Goal: Book appointment/travel/reservation

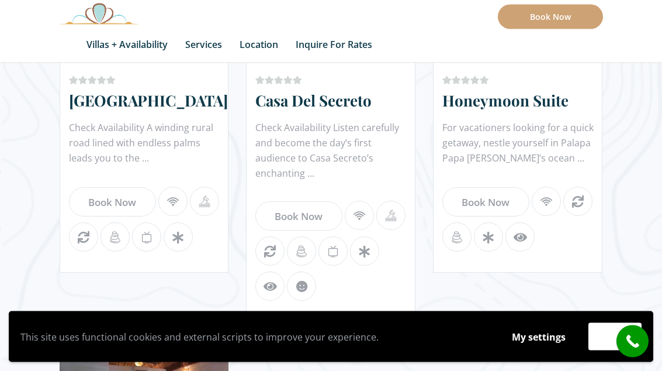
scroll to position [1189, 0]
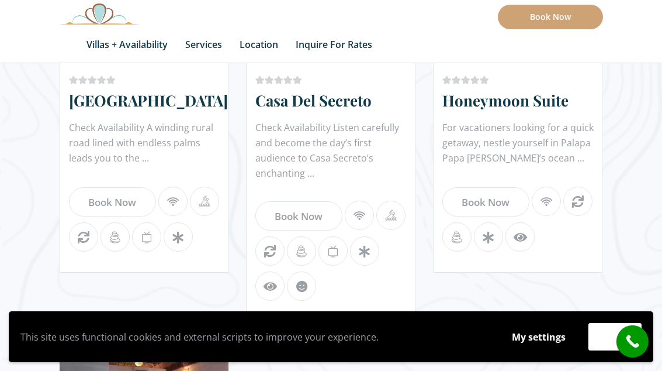
click at [274, 253] on icon at bounding box center [270, 250] width 29 height 29
click at [337, 213] on link "Book Now" at bounding box center [299, 215] width 87 height 29
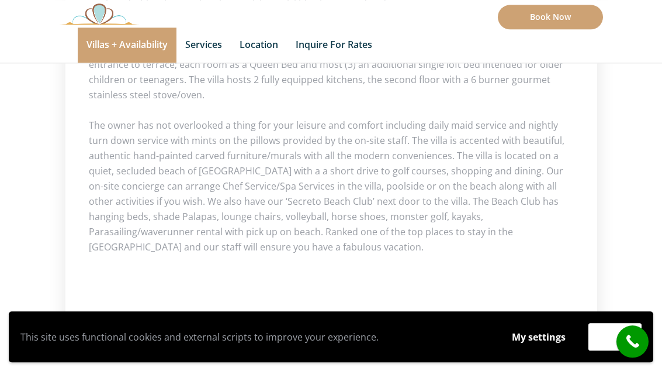
scroll to position [841, 0]
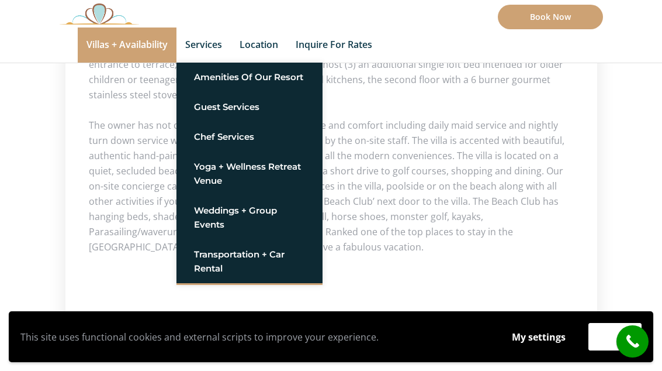
click at [292, 71] on link "Amenities of Our Resort" at bounding box center [249, 77] width 111 height 21
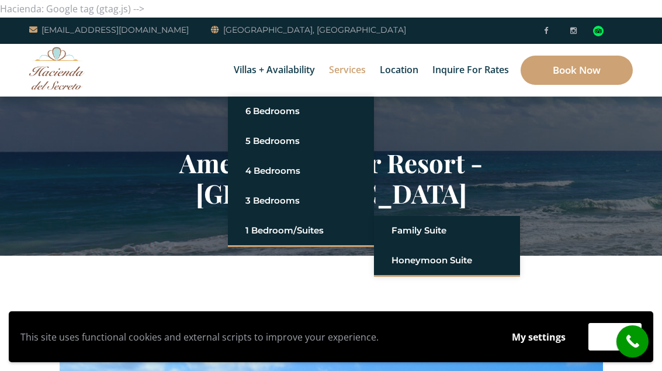
click at [465, 257] on link "Honeymoon Suite" at bounding box center [447, 260] width 111 height 21
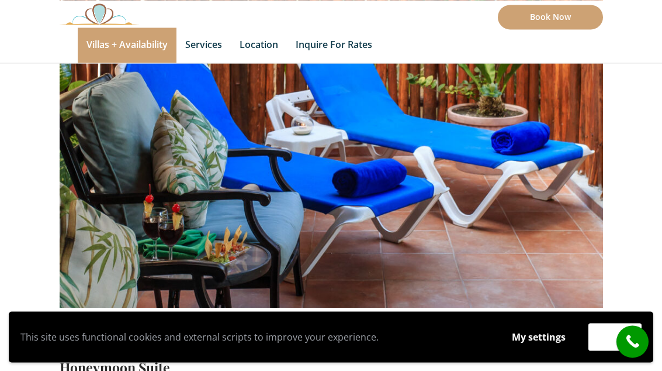
scroll to position [170, 0]
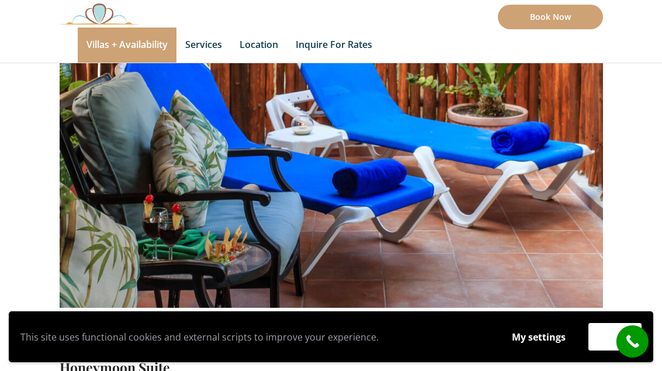
click at [134, 177] on img at bounding box center [332, 126] width 544 height 363
click at [143, 189] on img at bounding box center [332, 126] width 544 height 363
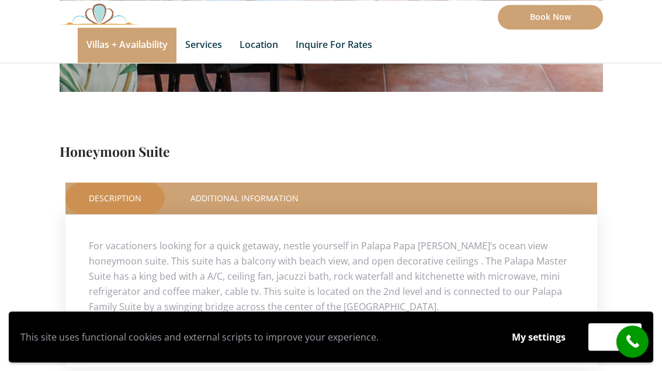
scroll to position [391, 0]
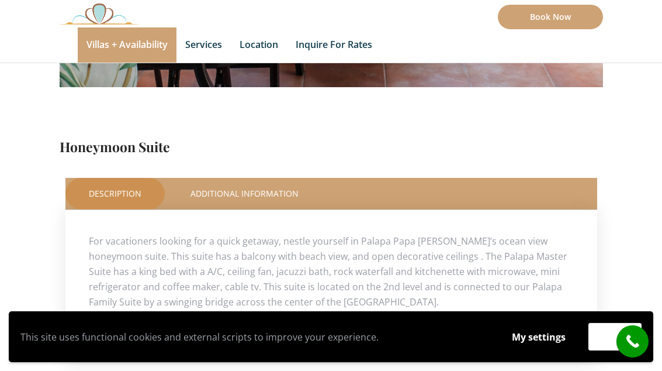
click at [205, 192] on link "Additional Information" at bounding box center [244, 194] width 155 height 32
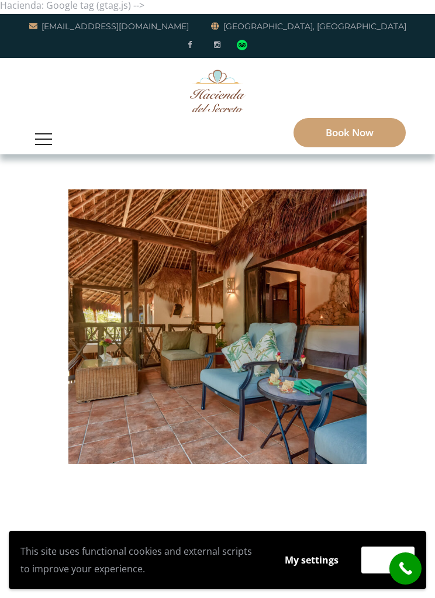
scroll to position [13, 0]
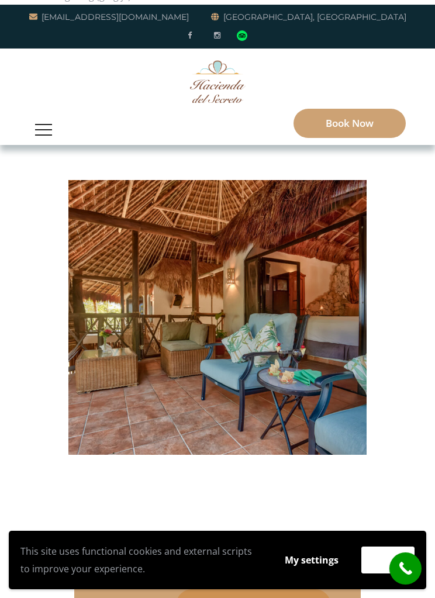
click at [105, 370] on img at bounding box center [218, 317] width 412 height 275
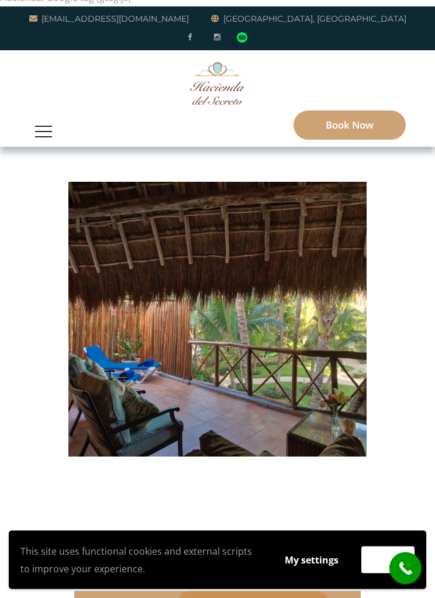
scroll to position [0, 0]
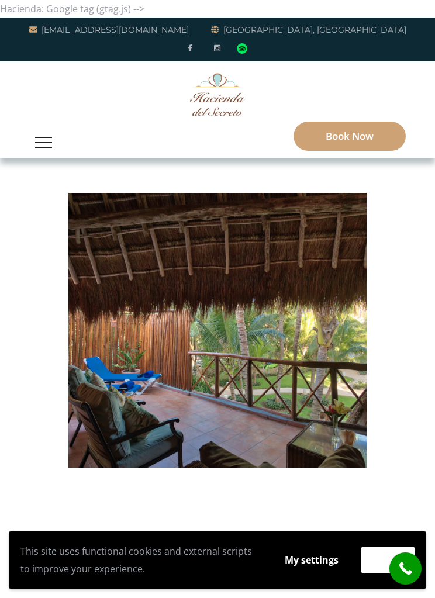
click at [371, 144] on link "Book Now" at bounding box center [350, 136] width 112 height 29
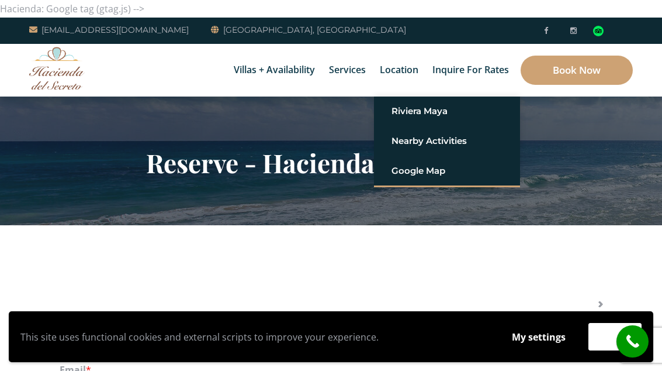
click at [434, 171] on link "Google Map" at bounding box center [447, 170] width 111 height 21
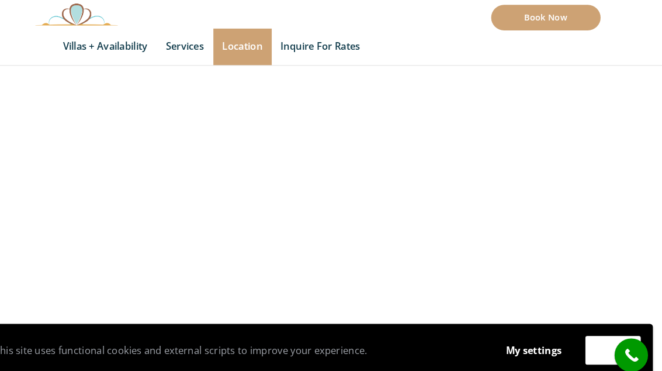
scroll to position [295, 0]
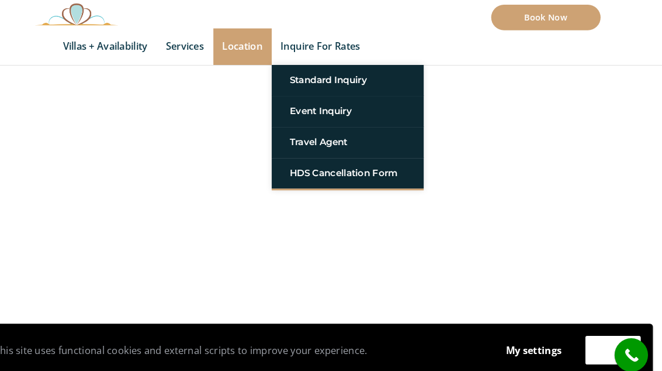
click at [540, 16] on link "Book Now" at bounding box center [550, 17] width 105 height 25
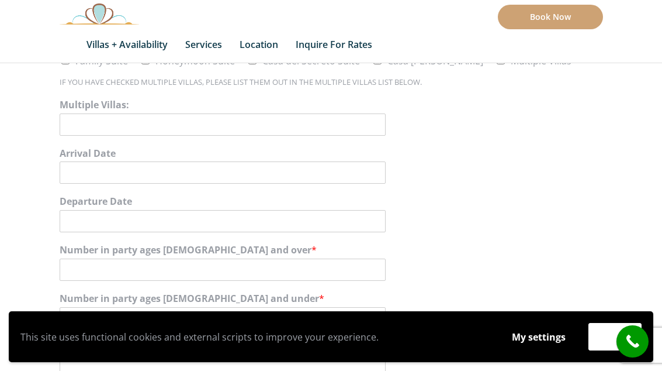
scroll to position [654, 0]
